Goal: Check status: Check status

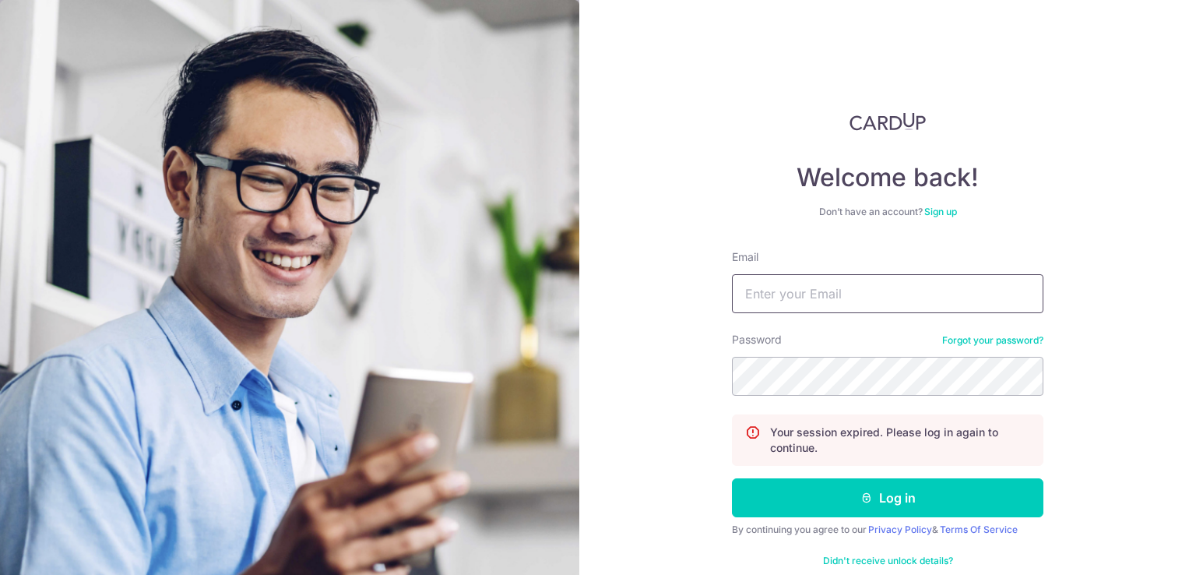
click at [926, 305] on input "Email" at bounding box center [888, 293] width 312 height 39
type input "[EMAIL_ADDRESS][DOMAIN_NAME]"
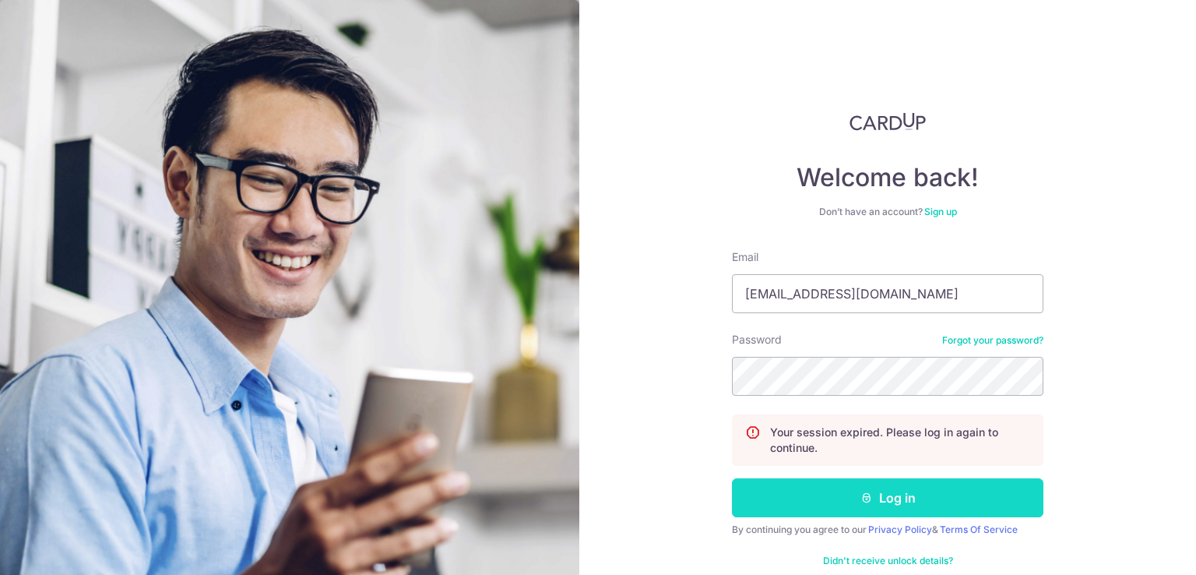
click at [839, 503] on button "Log in" at bounding box center [888, 497] width 312 height 39
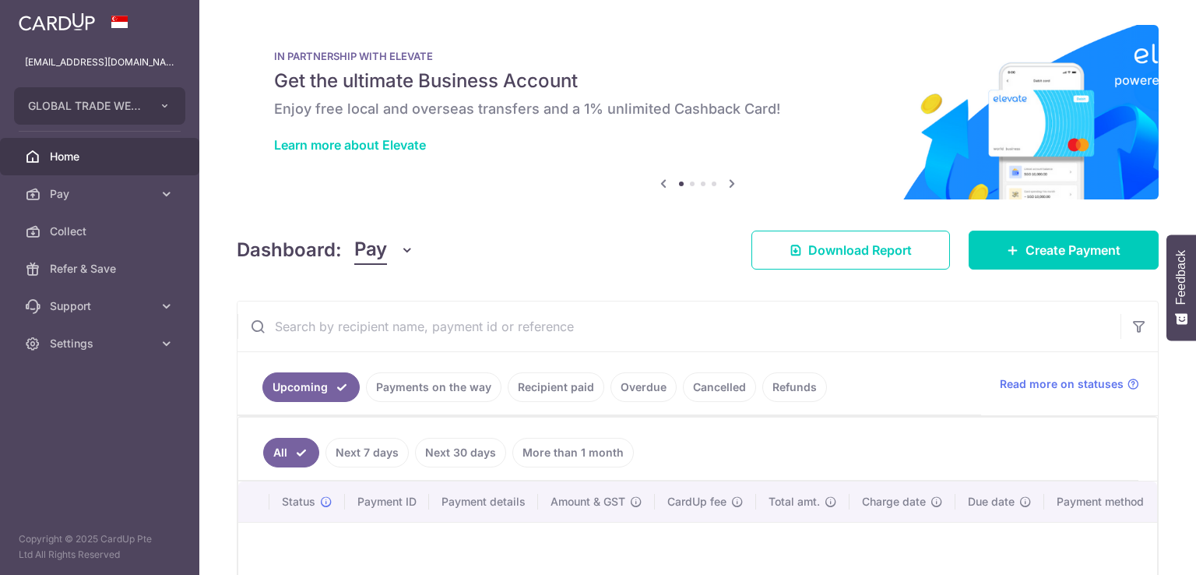
click at [414, 360] on ul "Upcoming Payments on the way Recipient paid Overdue Cancelled Refunds" at bounding box center [610, 383] width 744 height 63
click at [414, 381] on link "Payments on the way" at bounding box center [434, 387] width 136 height 30
